Goal: Task Accomplishment & Management: Use online tool/utility

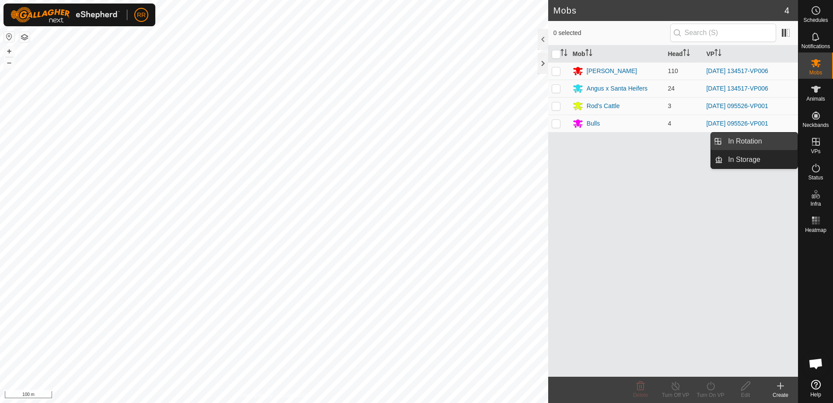
click at [752, 138] on link "In Rotation" at bounding box center [760, 142] width 75 height 18
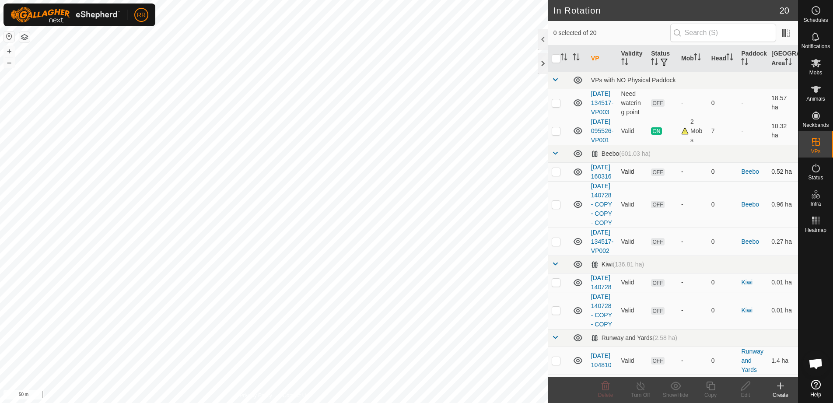
checkbox input "true"
click at [709, 387] on icon at bounding box center [710, 386] width 9 height 9
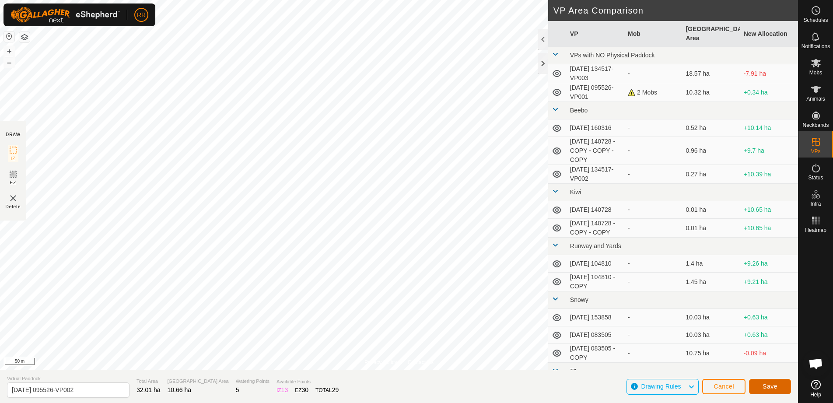
click at [764, 387] on span "Save" at bounding box center [770, 386] width 15 height 7
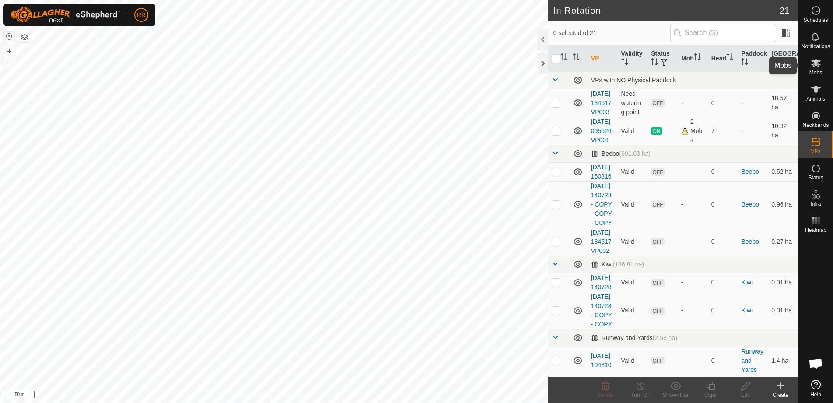
click at [819, 70] on span "Mobs" at bounding box center [816, 72] width 13 height 5
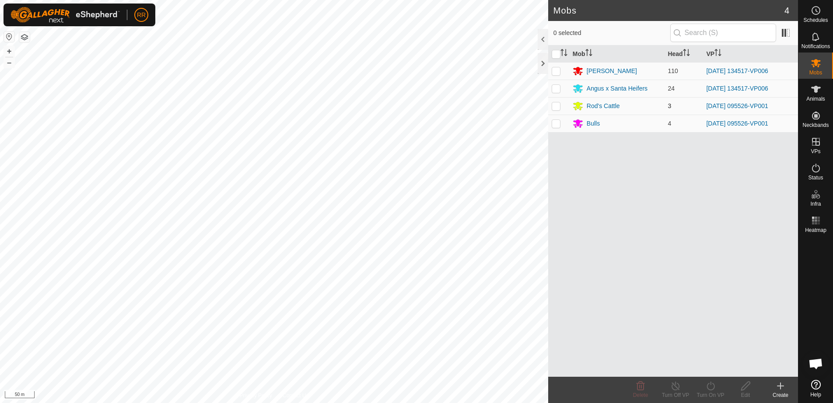
click at [562, 111] on td at bounding box center [558, 106] width 21 height 18
checkbox input "true"
click at [559, 122] on p-checkbox at bounding box center [556, 123] width 9 height 7
checkbox input "true"
click at [710, 389] on icon at bounding box center [711, 386] width 11 height 11
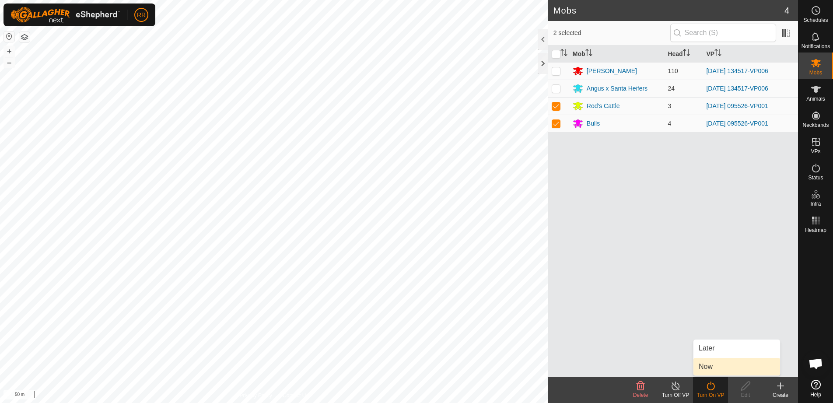
click at [712, 369] on link "Now" at bounding box center [737, 367] width 87 height 18
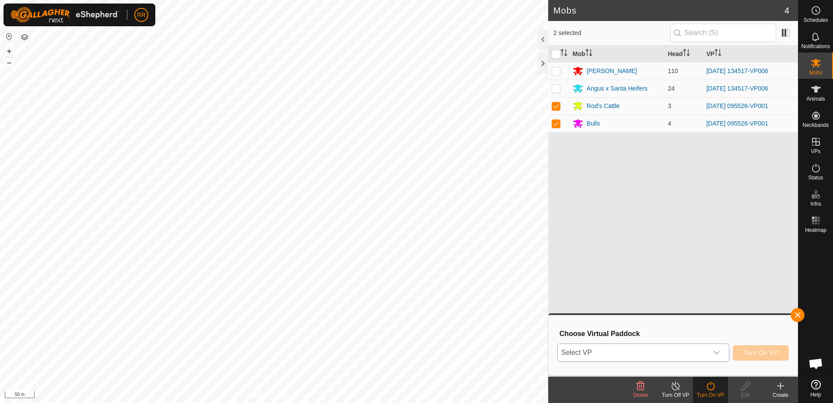
click at [709, 354] on div "dropdown trigger" at bounding box center [717, 353] width 18 height 18
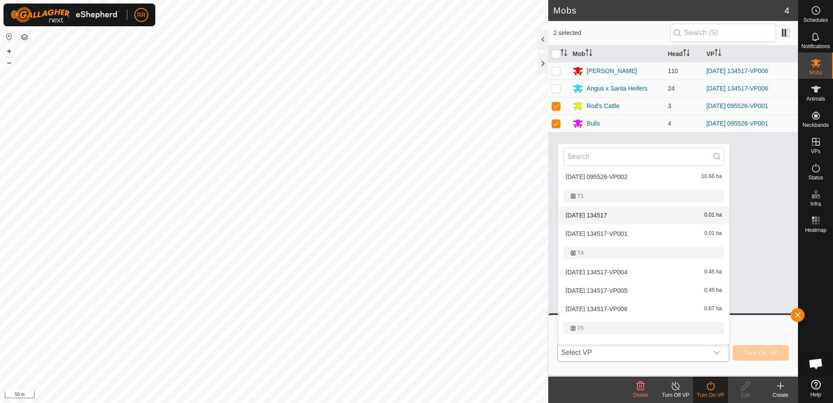
scroll to position [327, 0]
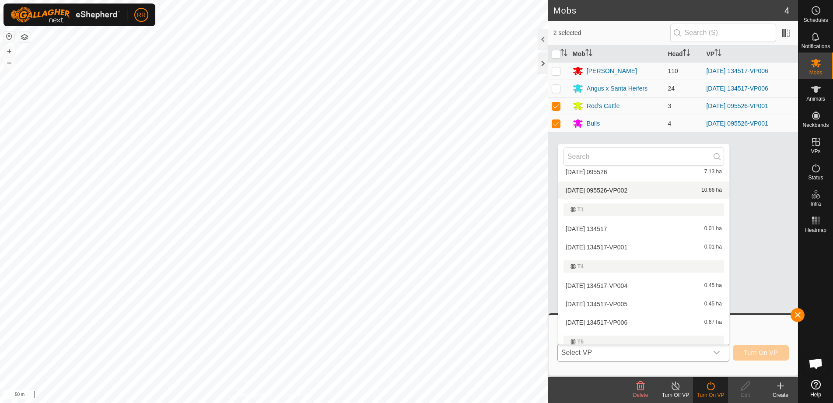
click at [573, 192] on li "[DATE] 095526-VP002 10.66 ha" at bounding box center [644, 191] width 171 height 18
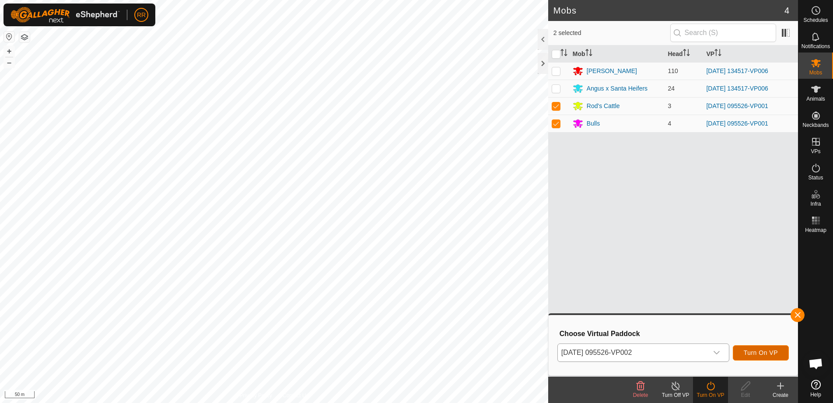
click at [743, 352] on button "Turn On VP" at bounding box center [761, 352] width 56 height 15
